Goal: Task Accomplishment & Management: Manage account settings

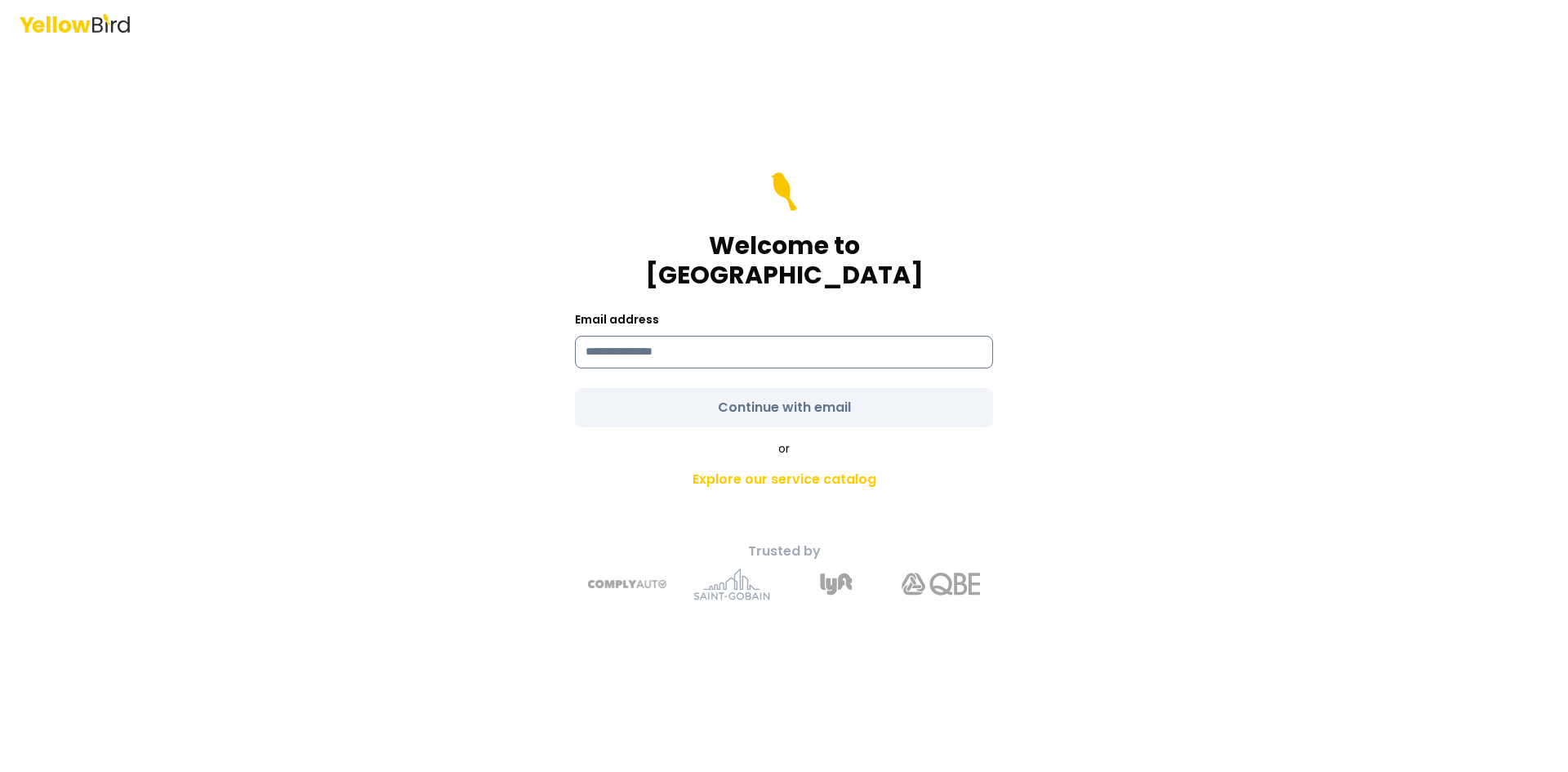
click at [675, 336] on input at bounding box center [784, 352] width 418 height 33
type input "**********"
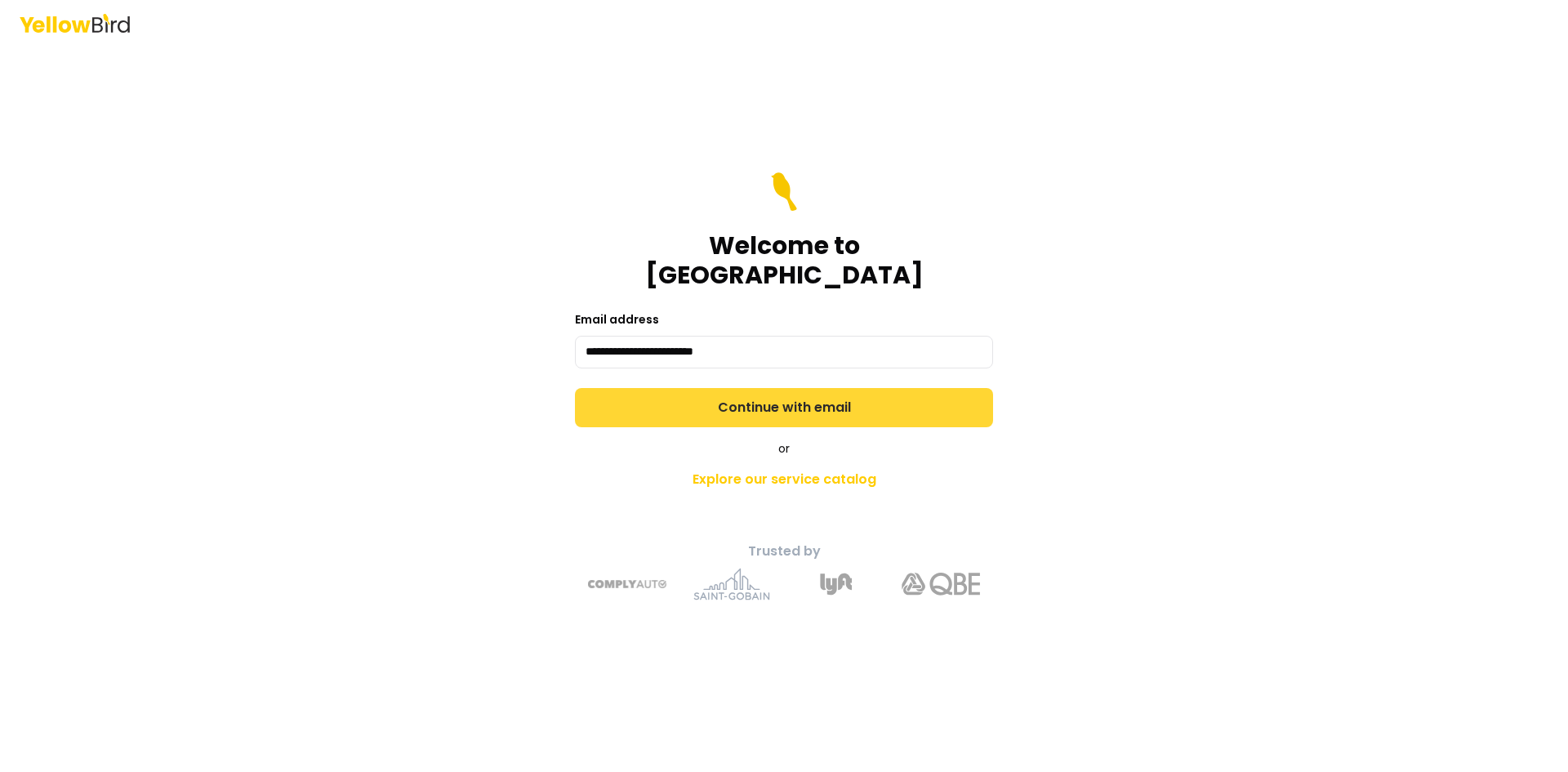
click at [753, 388] on form "**********" at bounding box center [784, 299] width 418 height 255
click at [737, 390] on button "Continue with email" at bounding box center [784, 407] width 418 height 40
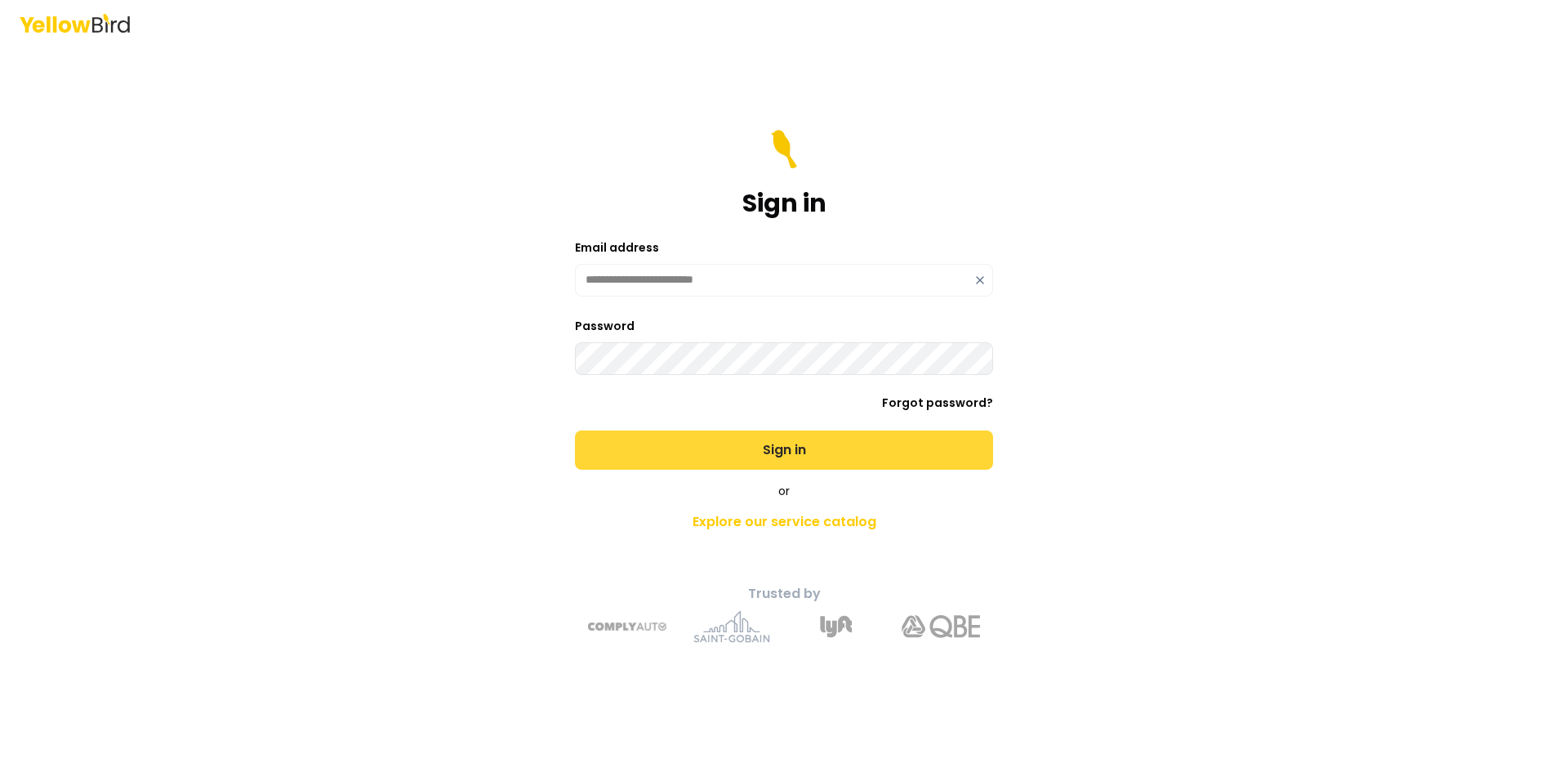
click at [790, 451] on button "Sign in" at bounding box center [784, 450] width 418 height 40
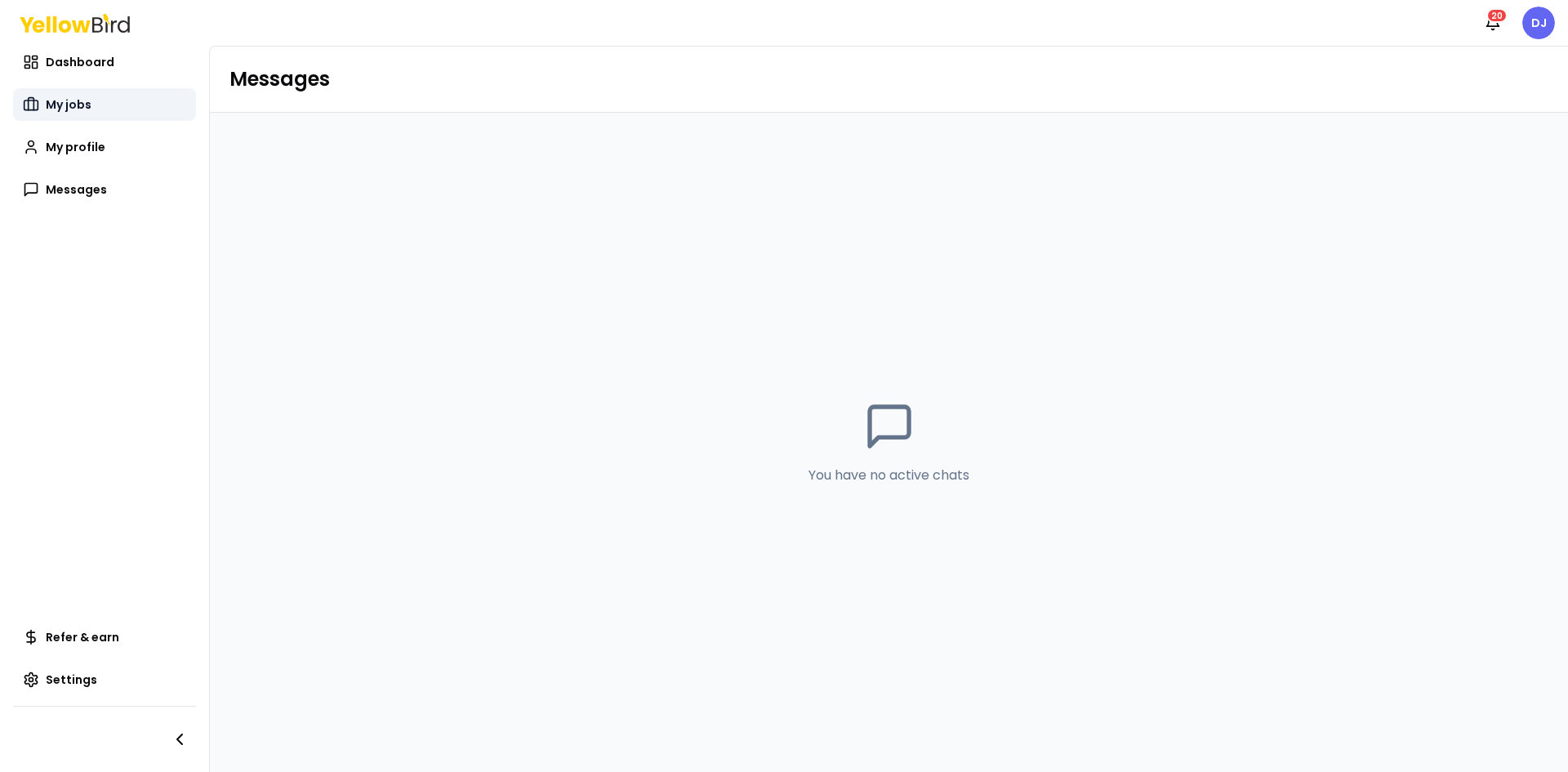
click at [65, 111] on span "My jobs" at bounding box center [68, 105] width 45 height 16
click at [359, 118] on span "Completed" at bounding box center [359, 111] width 68 height 16
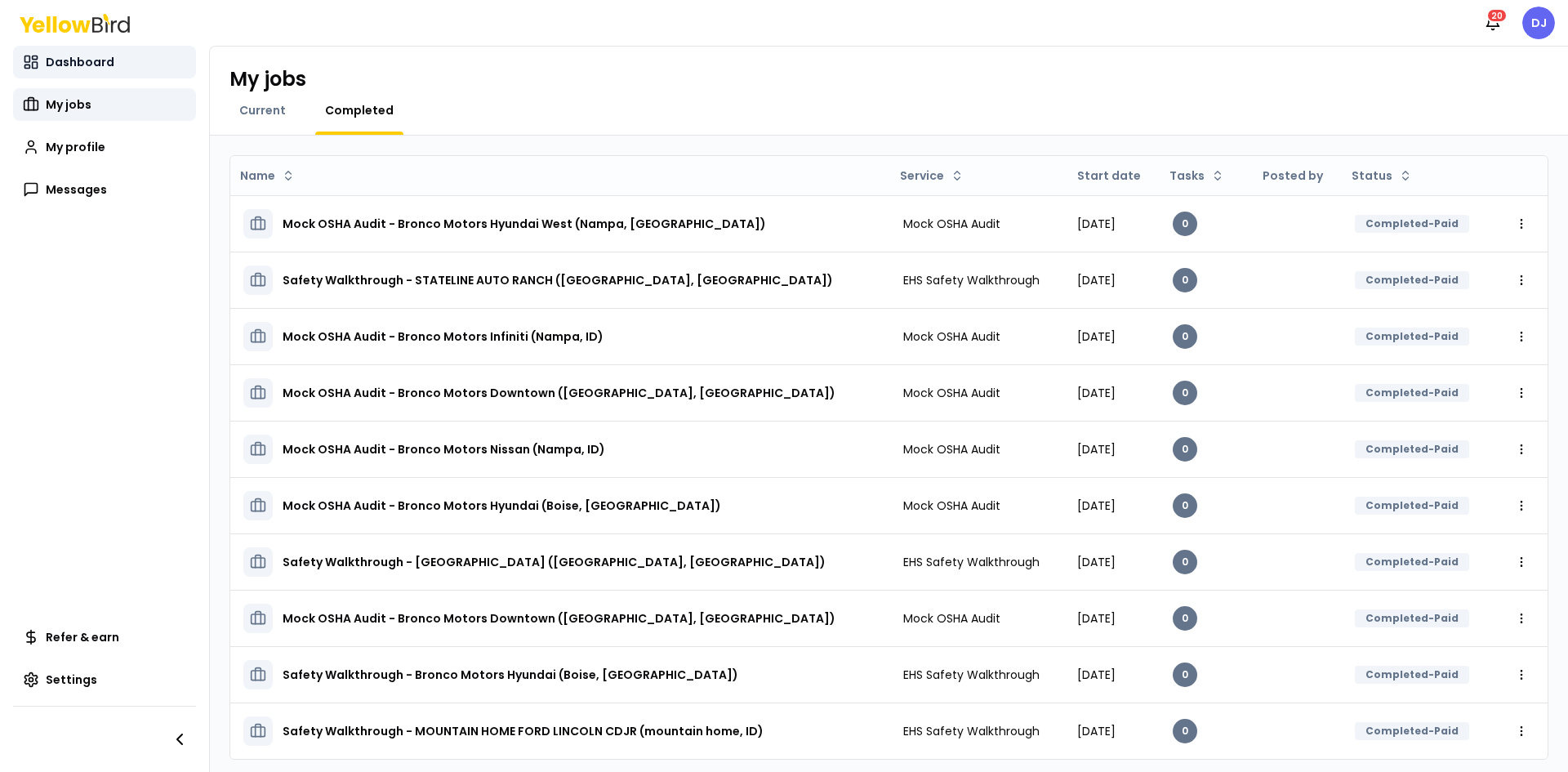
click at [106, 65] on span "Dashboard" at bounding box center [79, 62] width 68 height 16
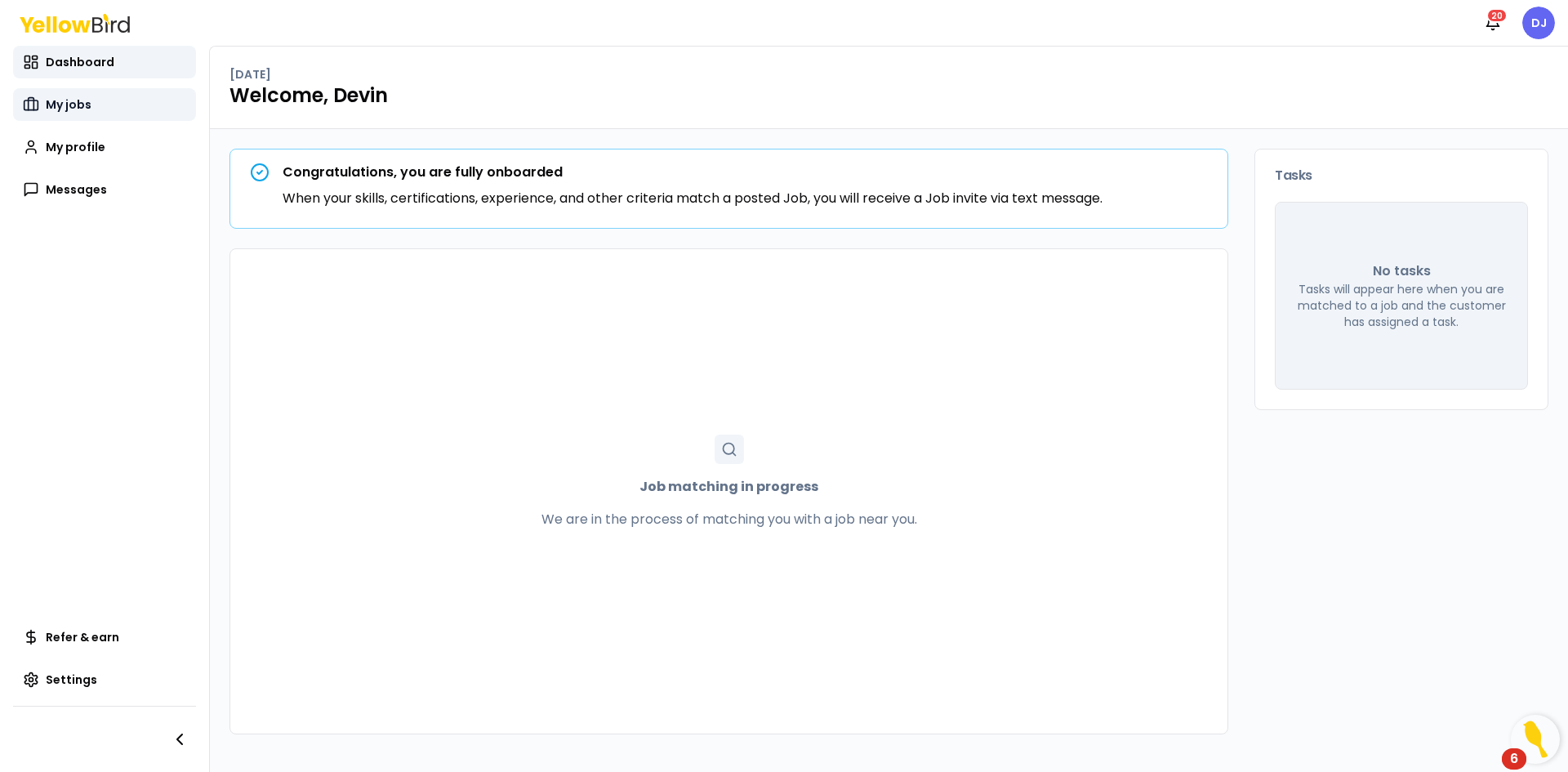
click at [87, 105] on span "My jobs" at bounding box center [68, 105] width 45 height 16
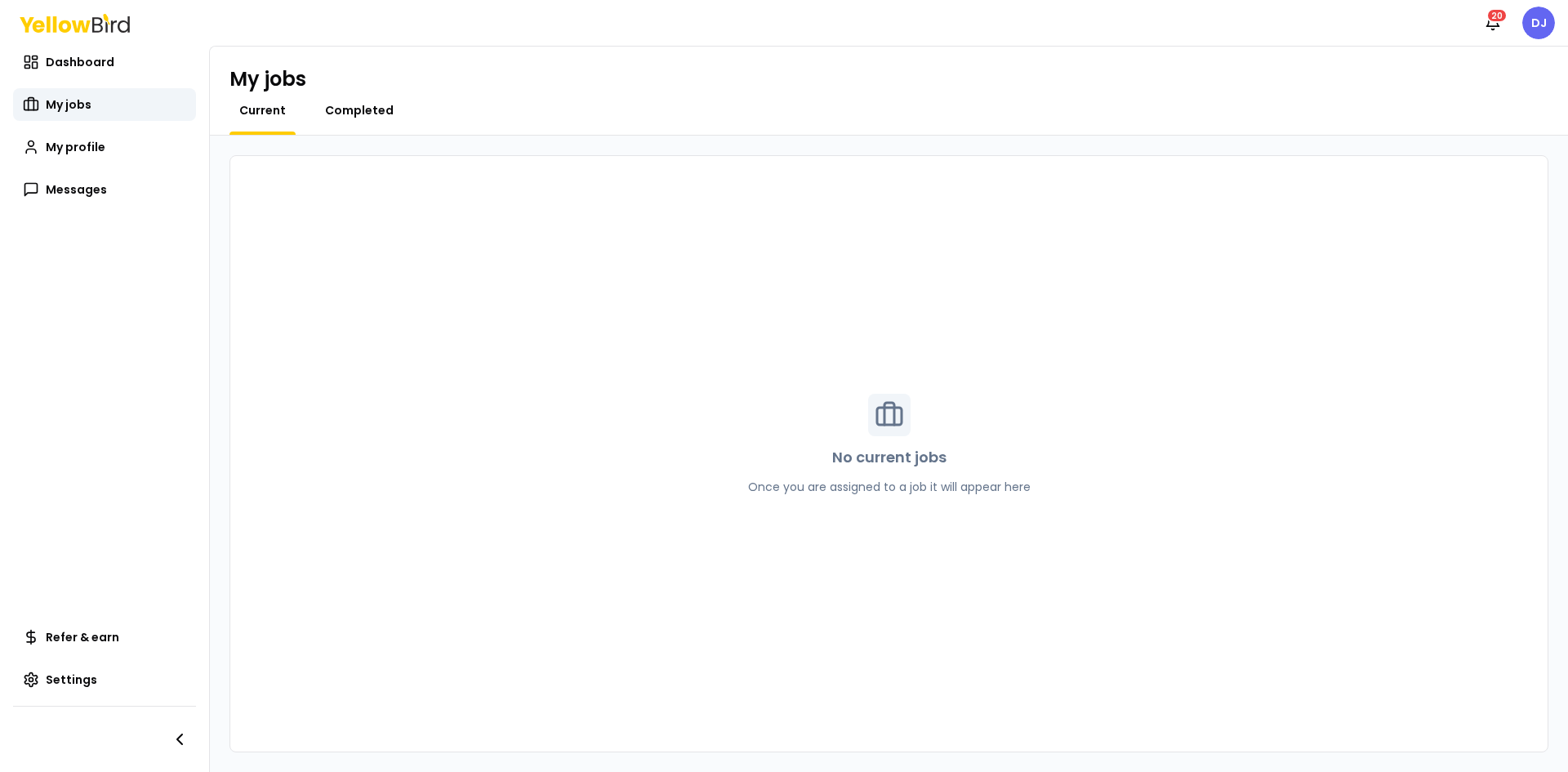
click at [368, 113] on span "Completed" at bounding box center [359, 111] width 68 height 16
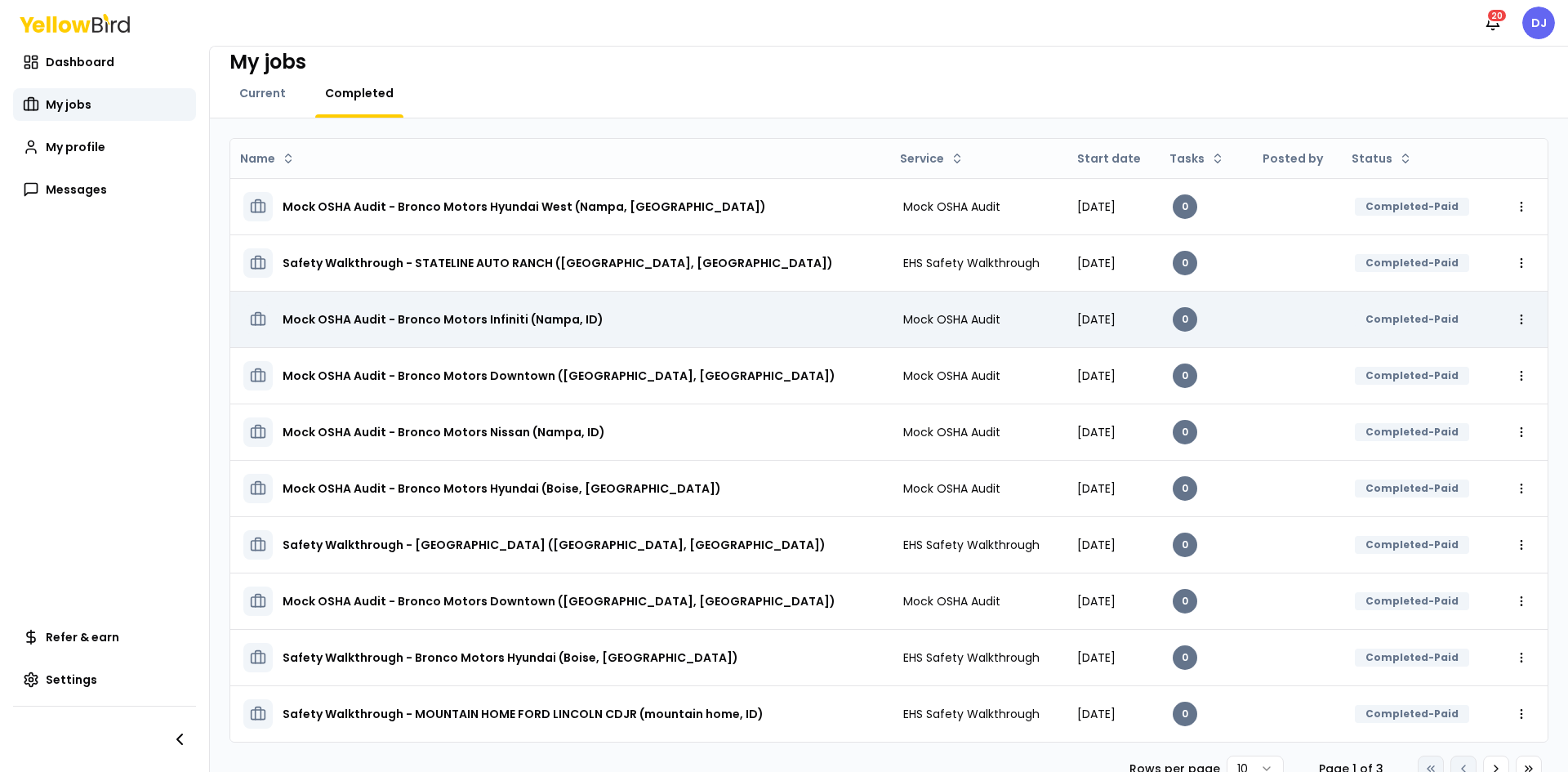
scroll to position [46, 0]
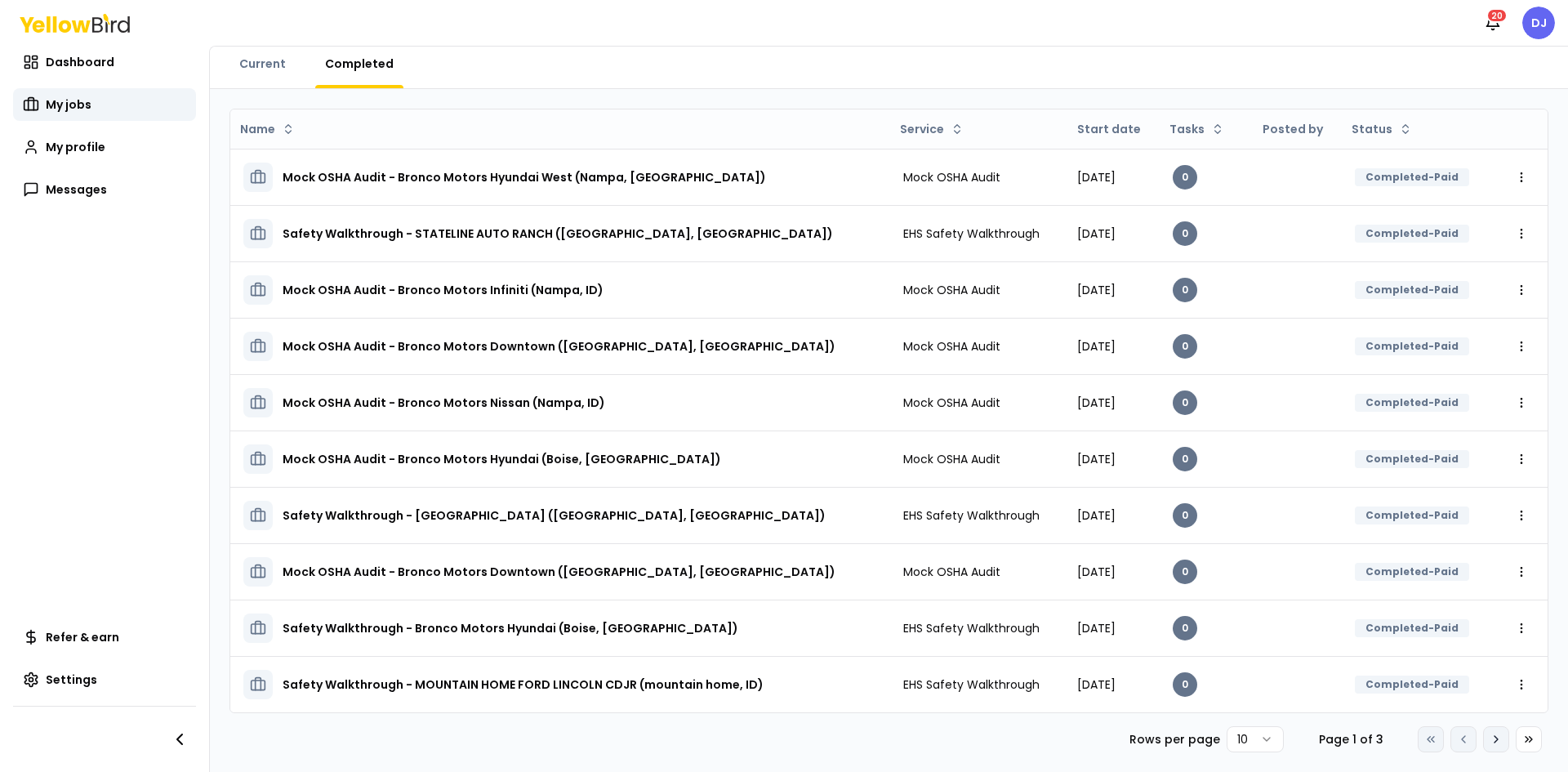
click at [1483, 741] on button "Go to next page" at bounding box center [1496, 739] width 26 height 26
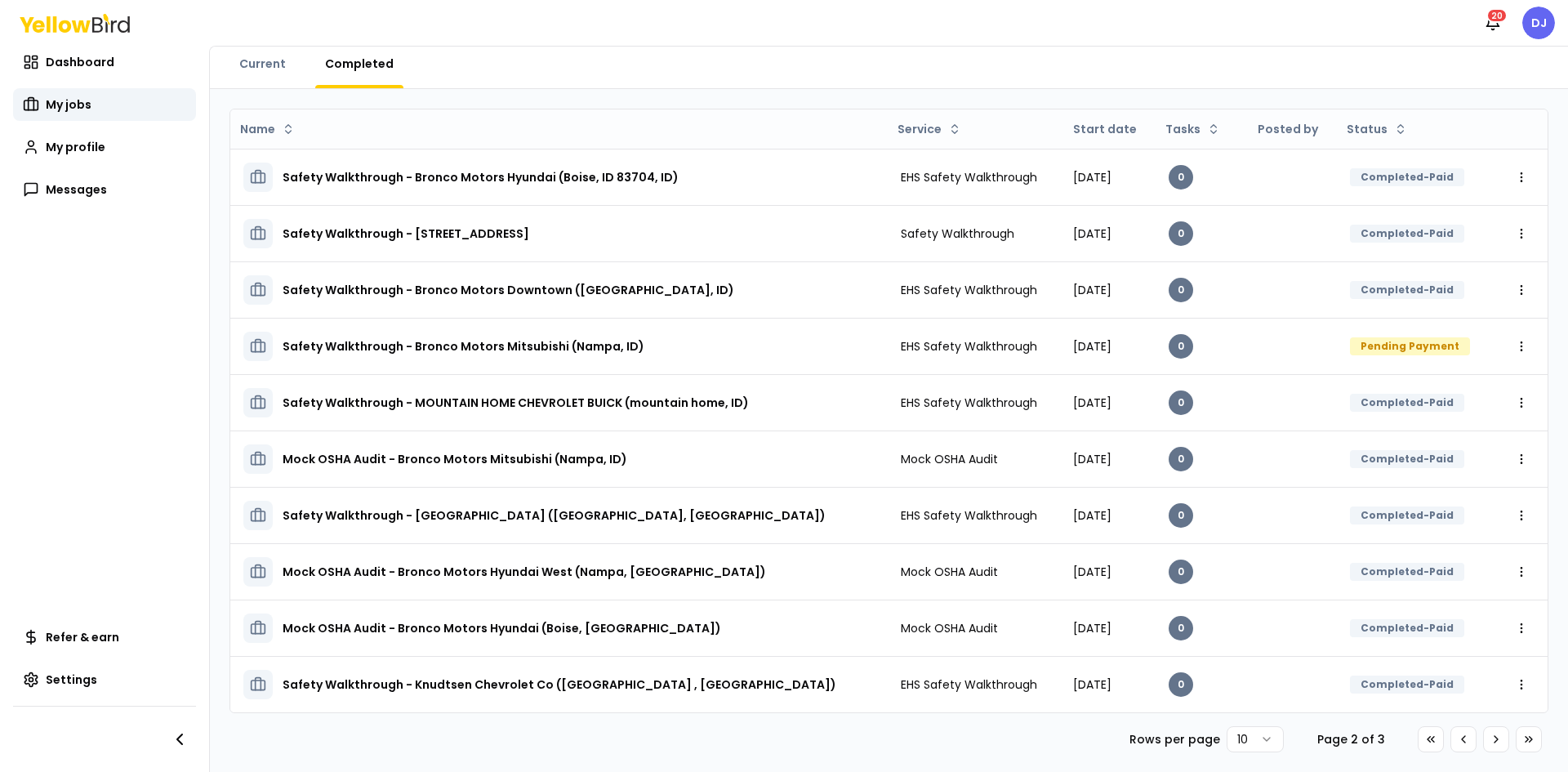
click at [1262, 746] on html "Notifications 20 DJ Dashboard My jobs My profile Messages Refer & earn Settings…" at bounding box center [784, 386] width 1568 height 772
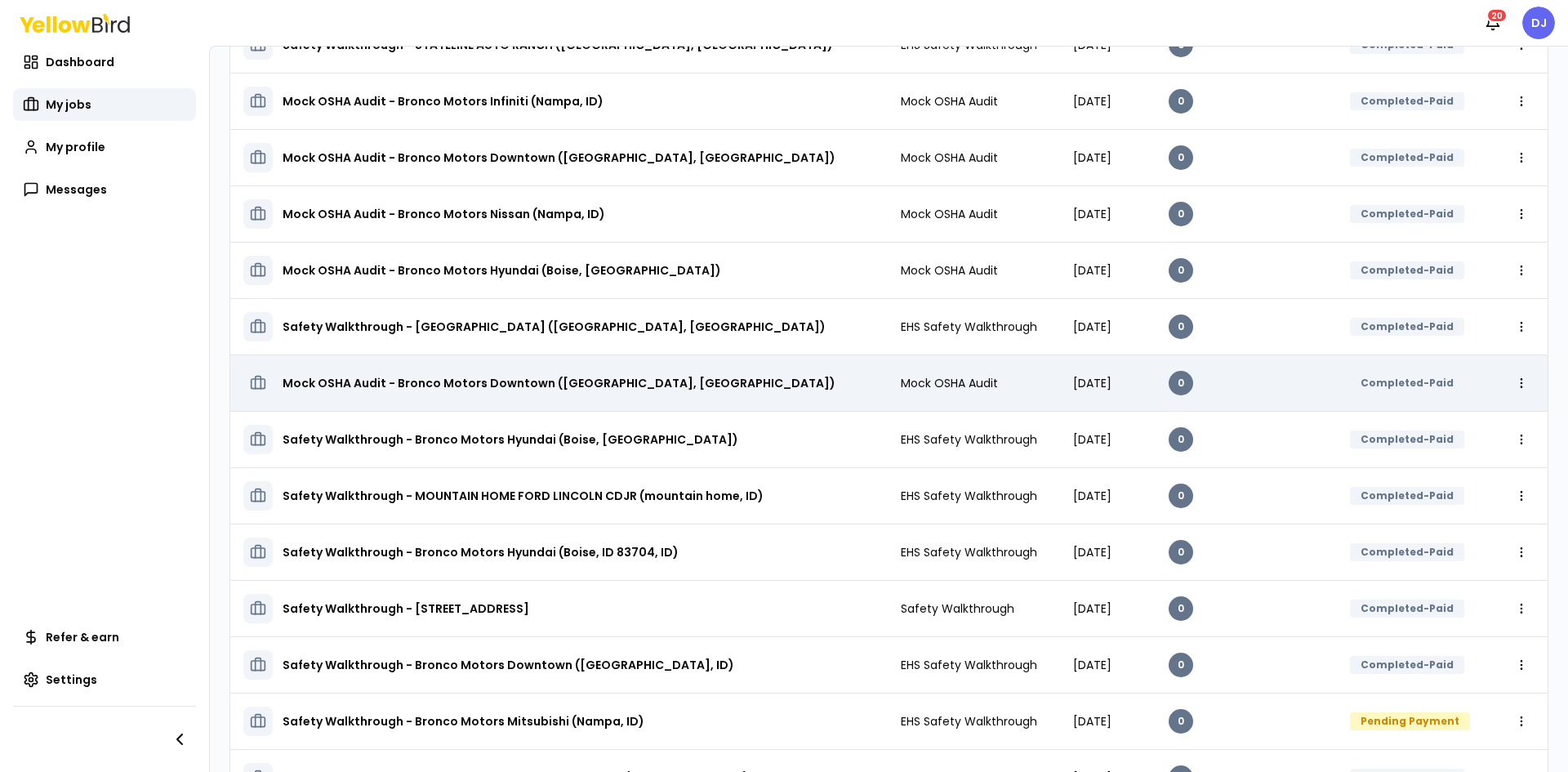
scroll to position [0, 0]
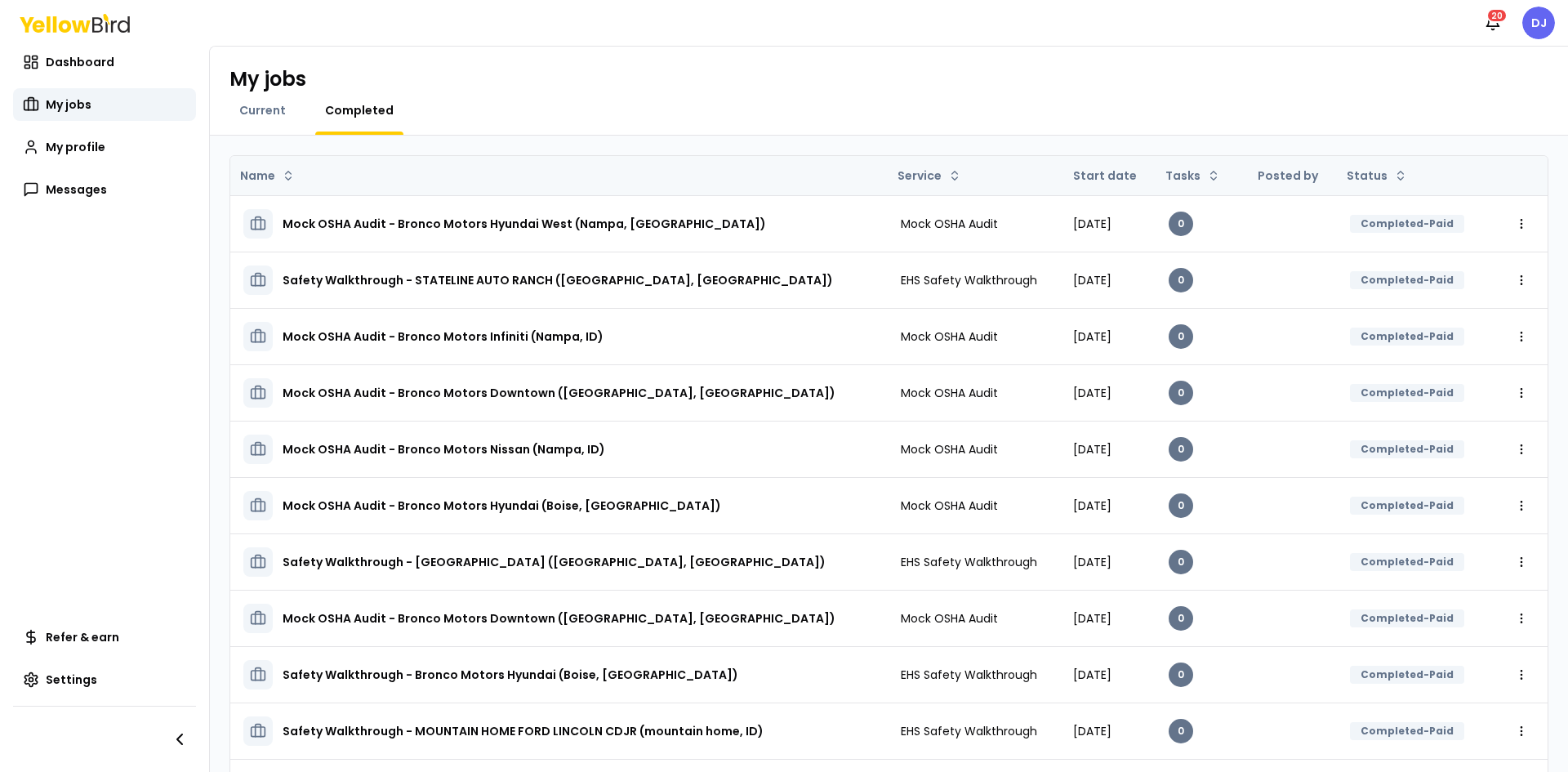
click at [1060, 172] on th "Start date" at bounding box center [1108, 176] width 96 height 40
click at [1060, 180] on th "Start date" at bounding box center [1108, 176] width 96 height 40
